Goal: Find specific page/section: Find specific page/section

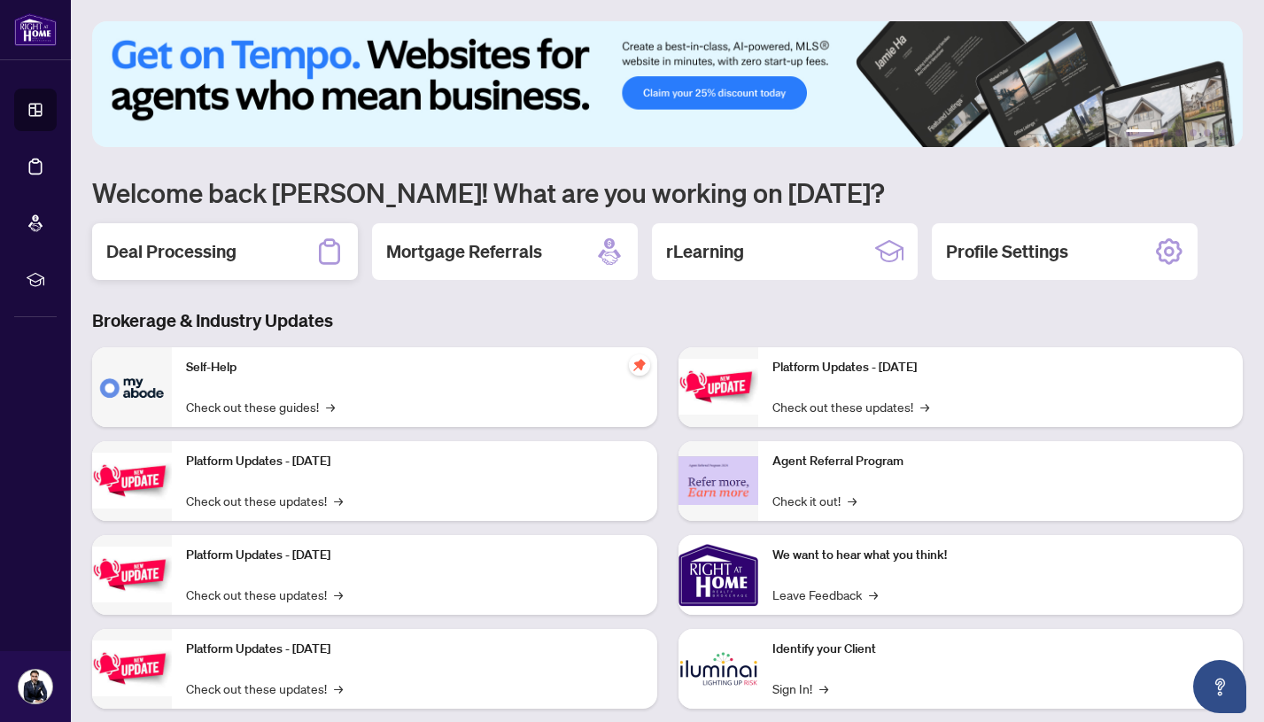
click at [214, 267] on div "Deal Processing" at bounding box center [225, 251] width 266 height 57
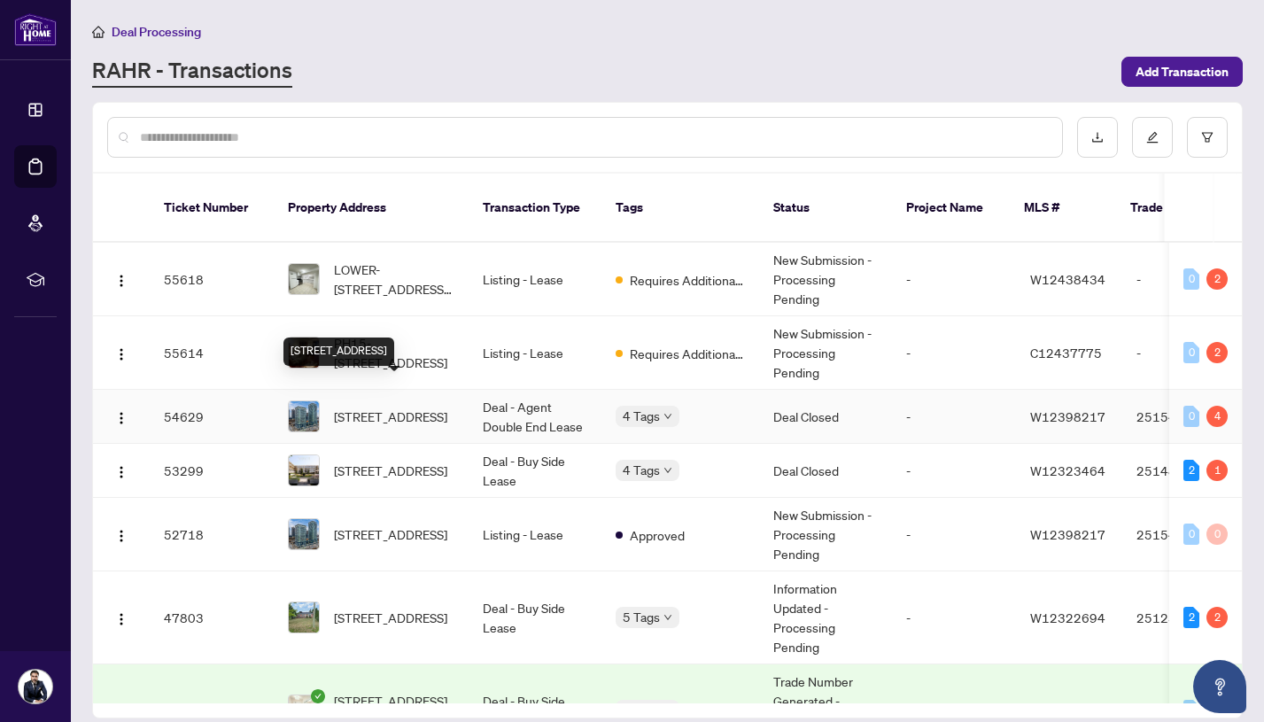
click at [352, 406] on span "[STREET_ADDRESS]" at bounding box center [390, 415] width 113 height 19
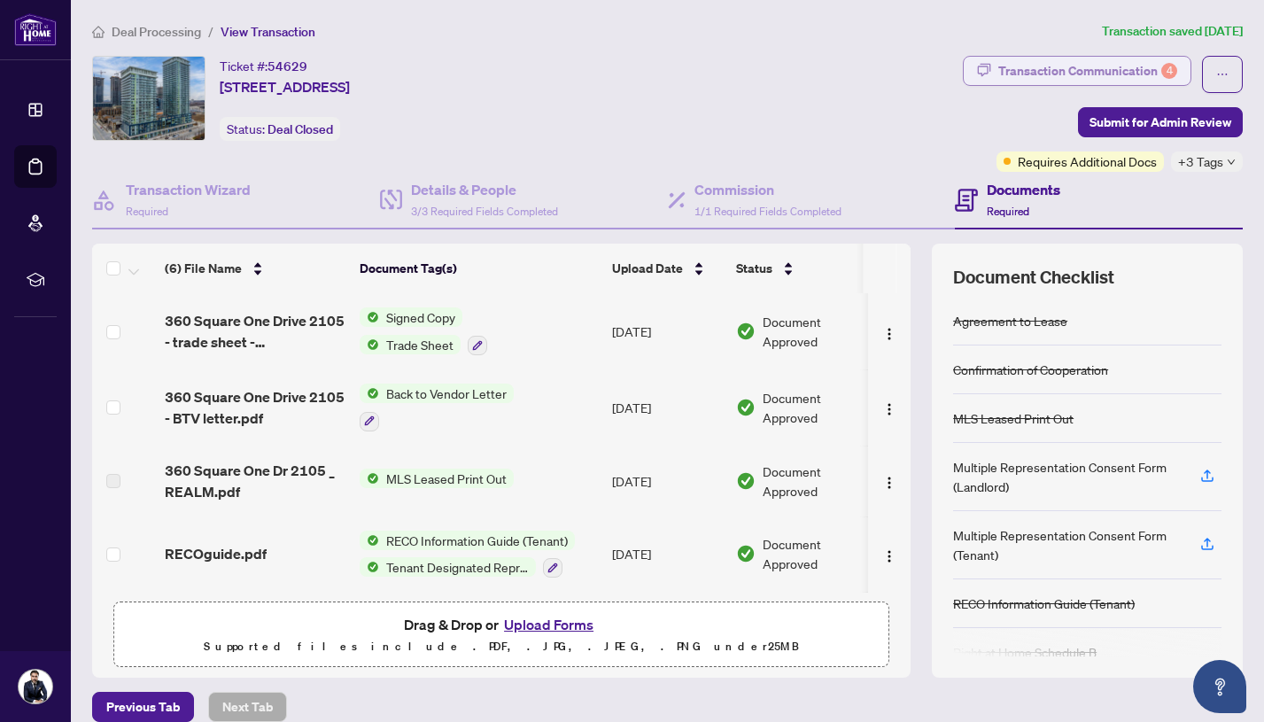
click at [1033, 71] on div "Transaction Communication 4" at bounding box center [1087, 71] width 179 height 28
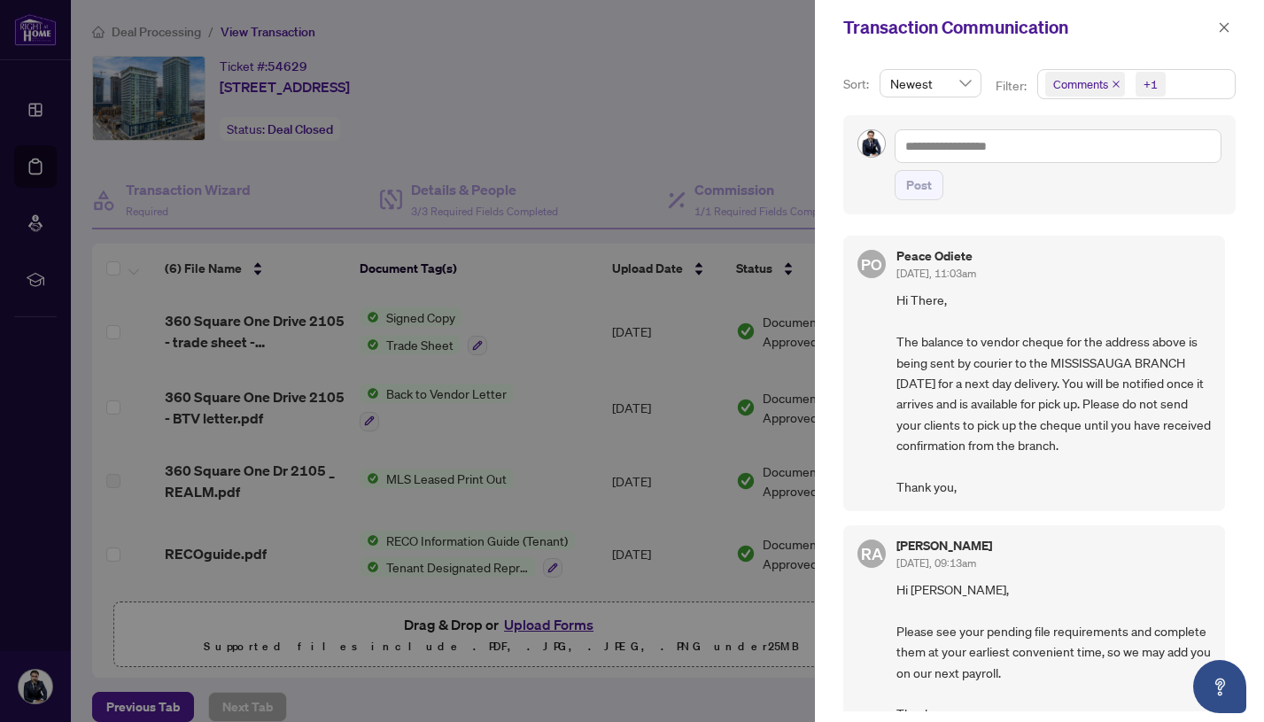
click at [1112, 85] on icon "close" at bounding box center [1115, 84] width 9 height 9
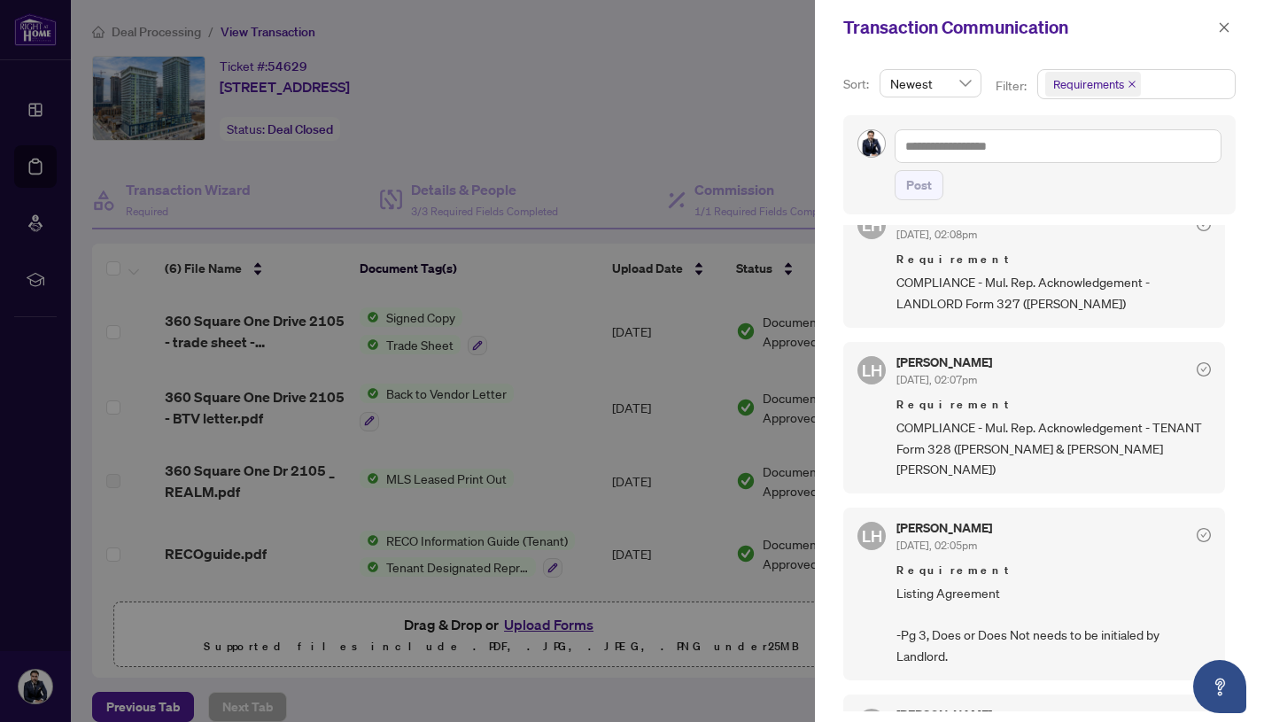
scroll to position [40, 0]
click at [1045, 290] on span "COMPLIANCE - Mul. Rep. Acknowledgement - LANDLORD Form 327 ([PERSON_NAME])" at bounding box center [1053, 292] width 314 height 42
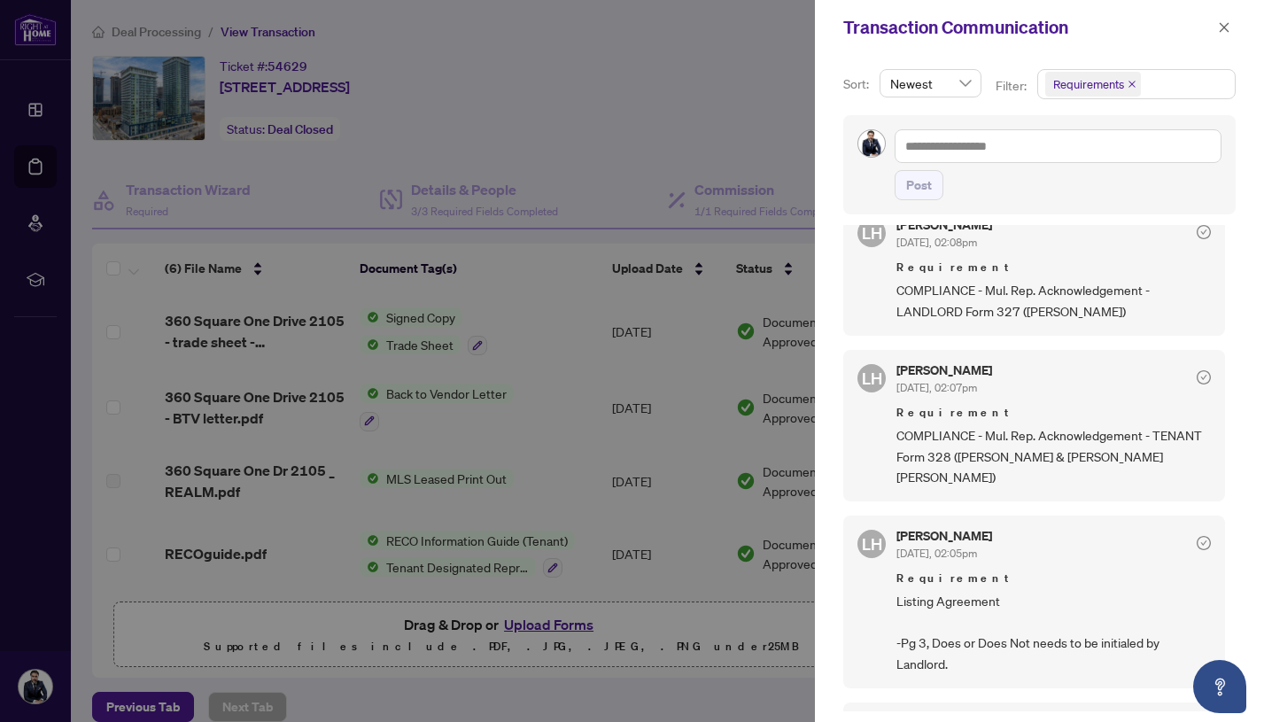
click at [557, 435] on div at bounding box center [632, 361] width 1264 height 722
click at [1219, 27] on icon "close" at bounding box center [1224, 27] width 12 height 12
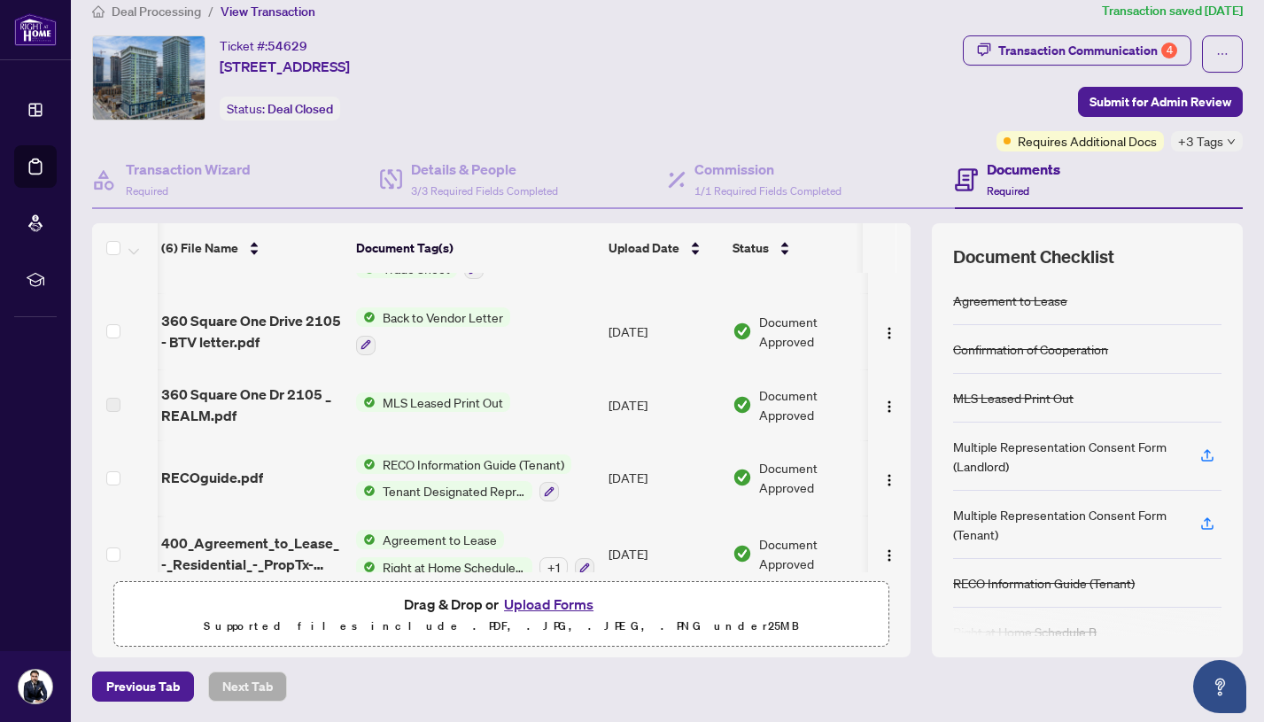
scroll to position [59, 4]
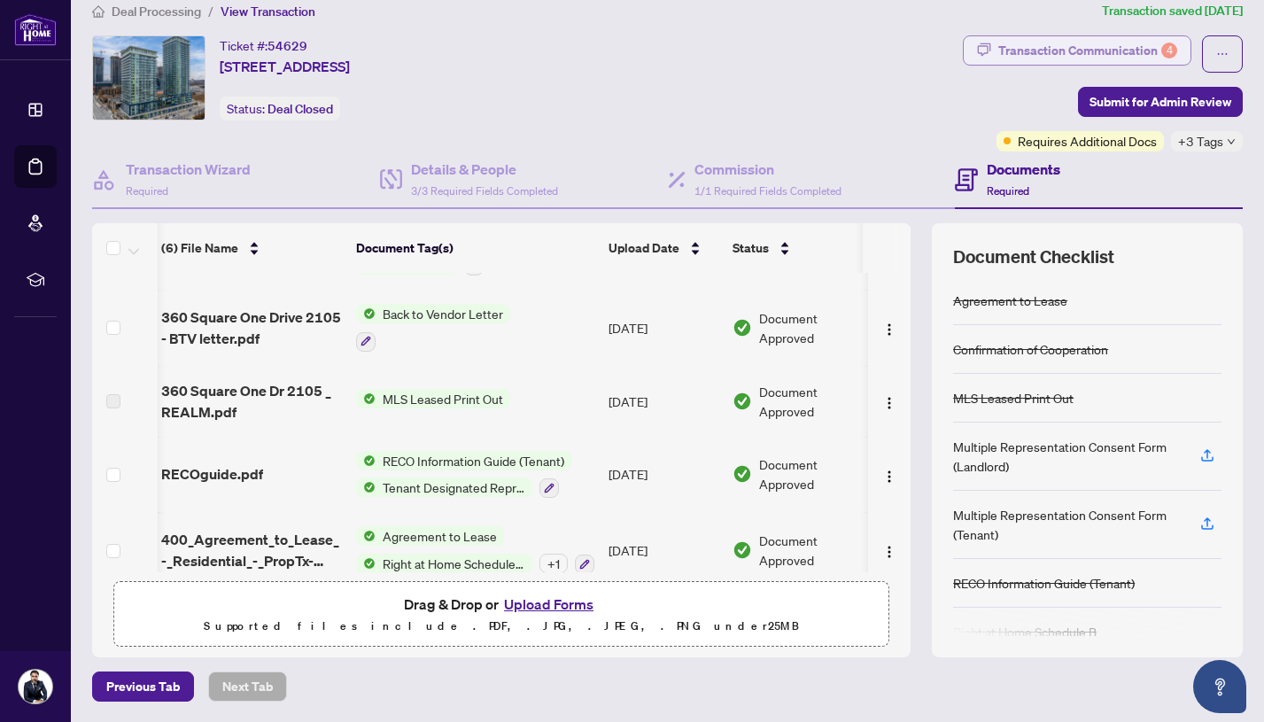
click at [1138, 56] on div "Transaction Communication 4" at bounding box center [1087, 50] width 179 height 28
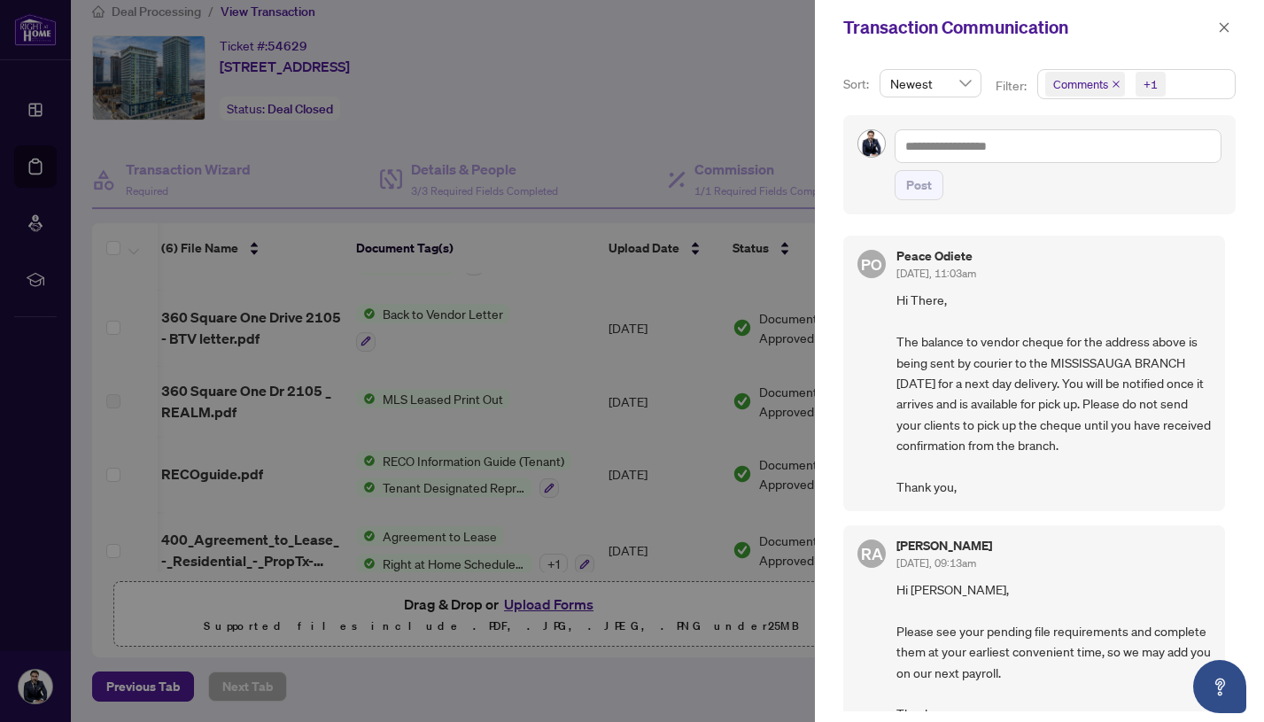
click at [1114, 81] on icon "close" at bounding box center [1115, 84] width 9 height 9
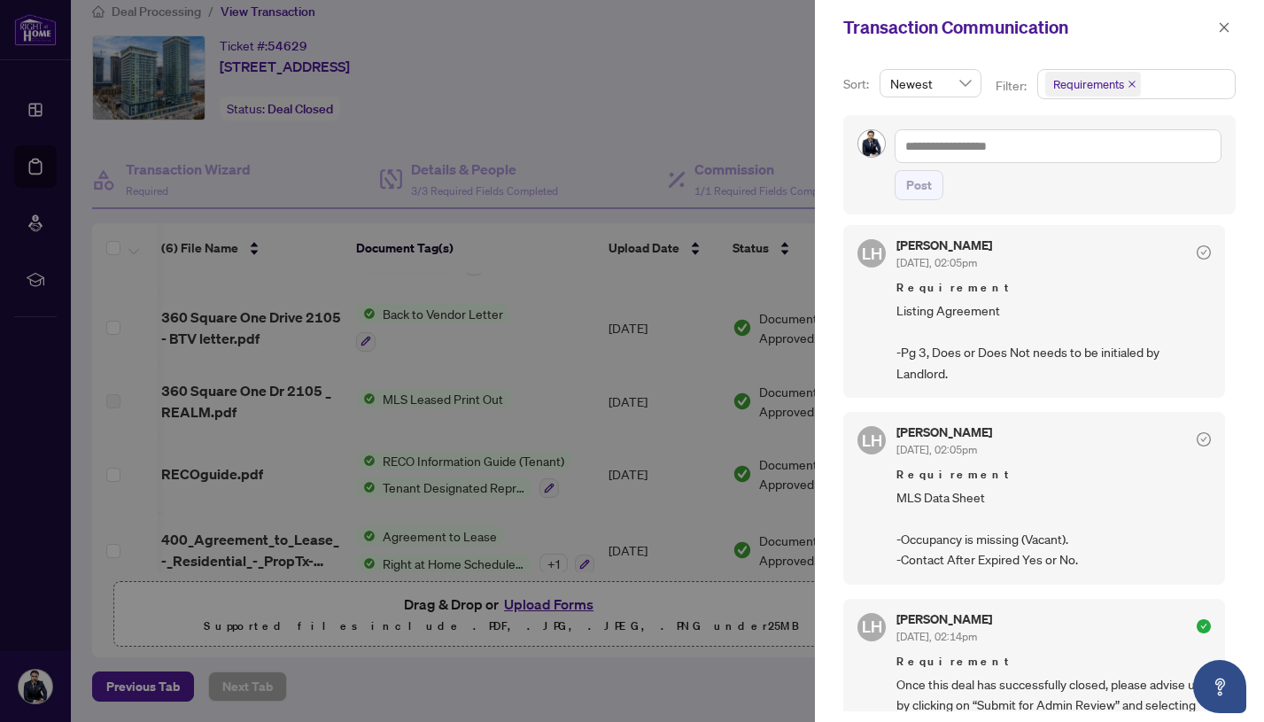
scroll to position [331, 0]
